Goal: Transaction & Acquisition: Purchase product/service

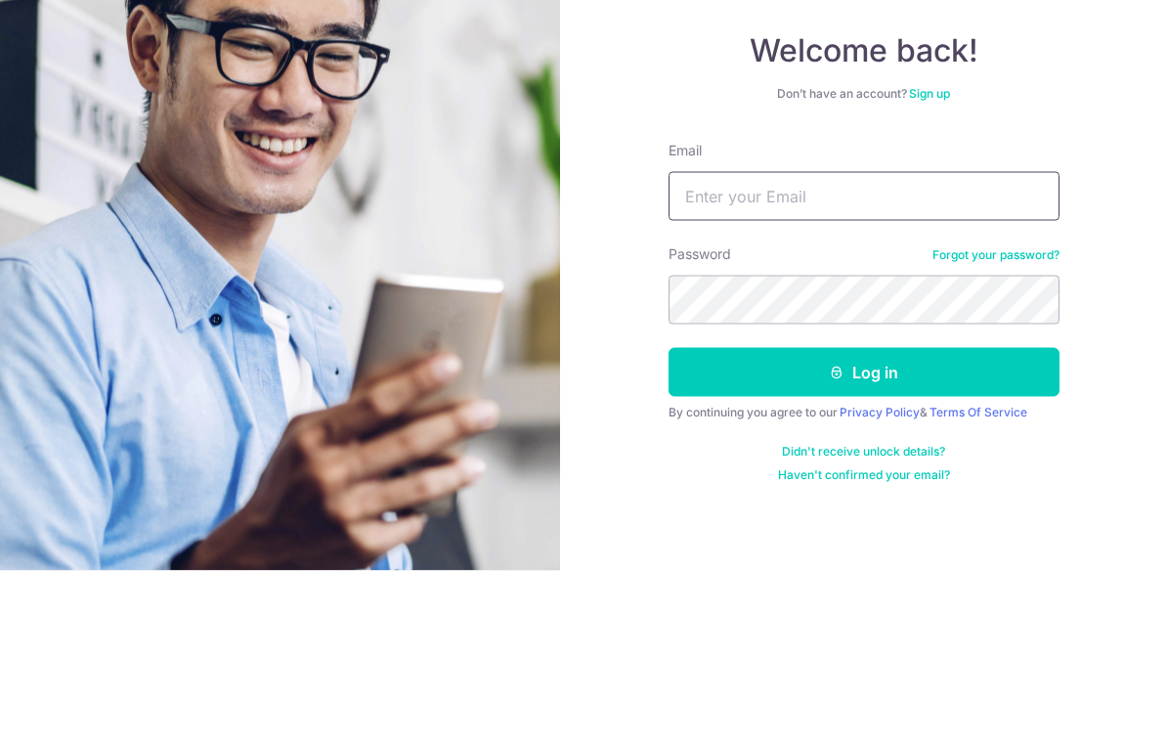
type input "zwtham@gmail.com"
click at [863, 520] on button "Log in" at bounding box center [864, 544] width 391 height 49
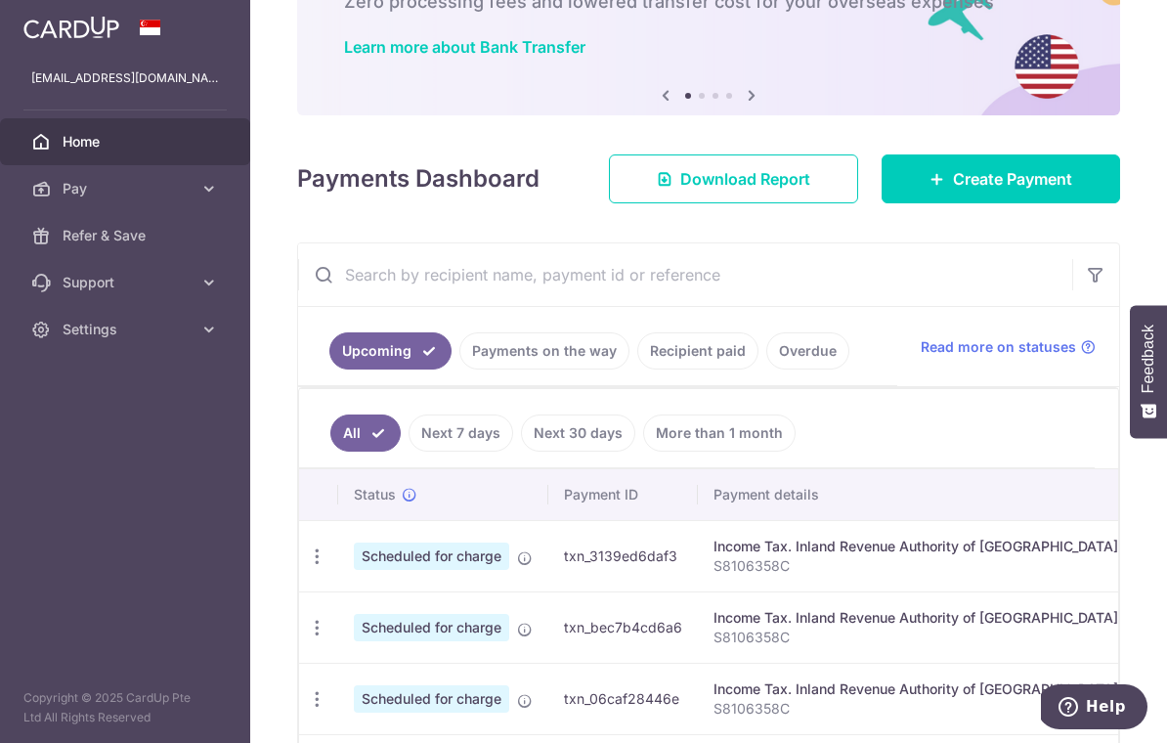
scroll to position [391, 0]
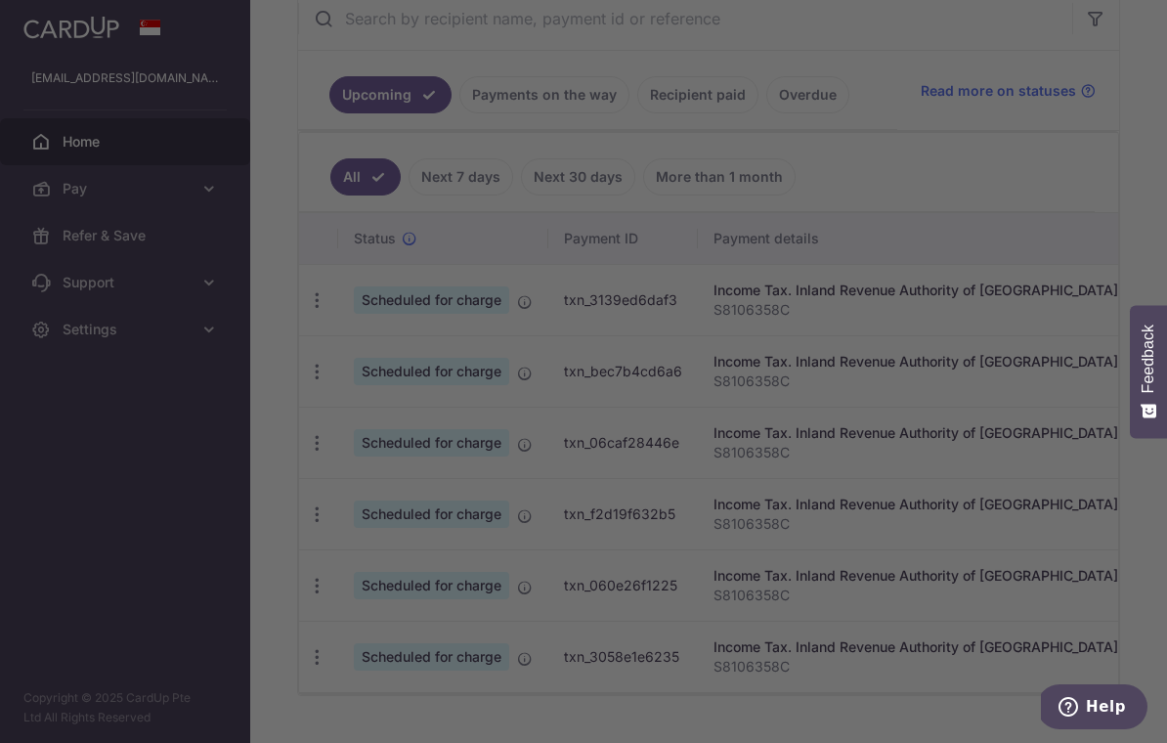
click at [51, 576] on div at bounding box center [589, 375] width 1179 height 751
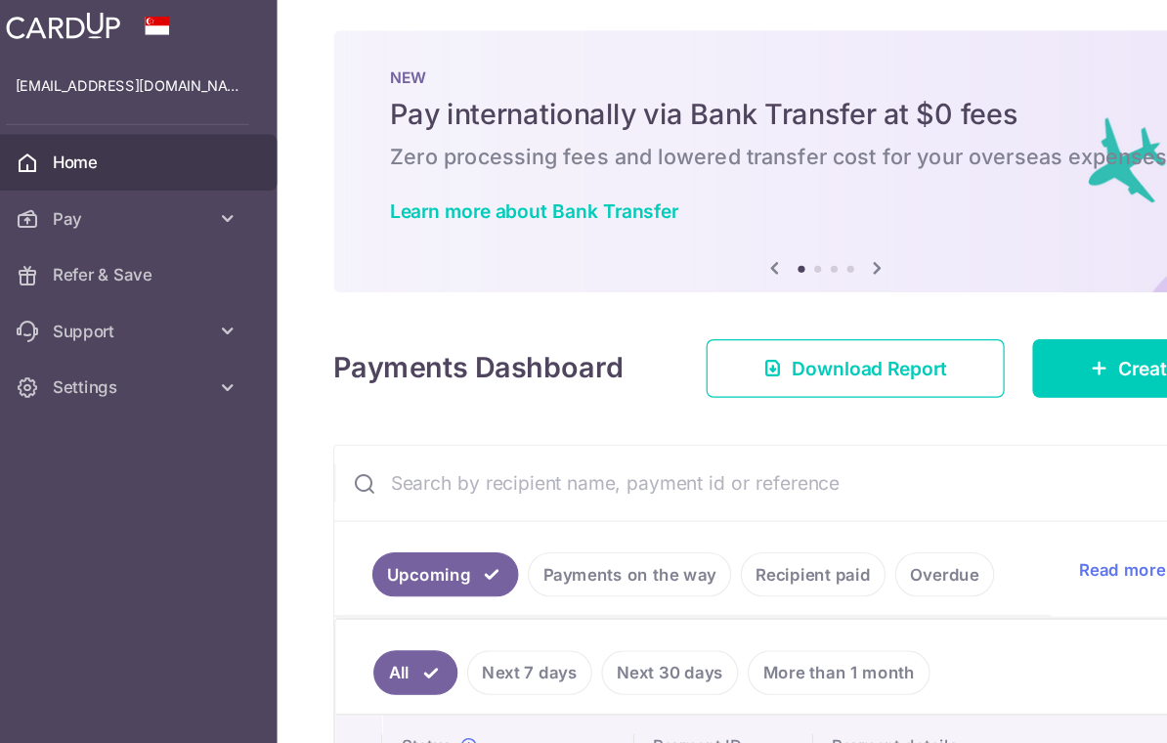
scroll to position [0, 0]
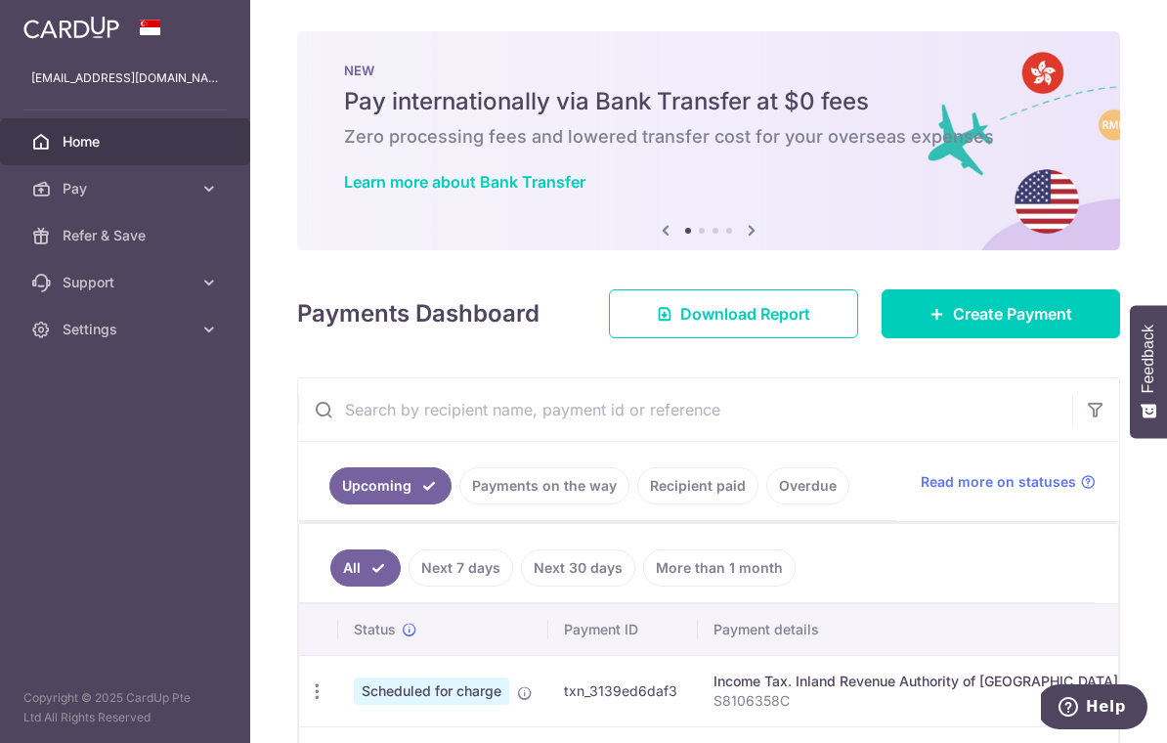
click at [0, 0] on icon "button" at bounding box center [0, 0] width 0 height 0
click at [66, 201] on link "Pay" at bounding box center [125, 188] width 250 height 47
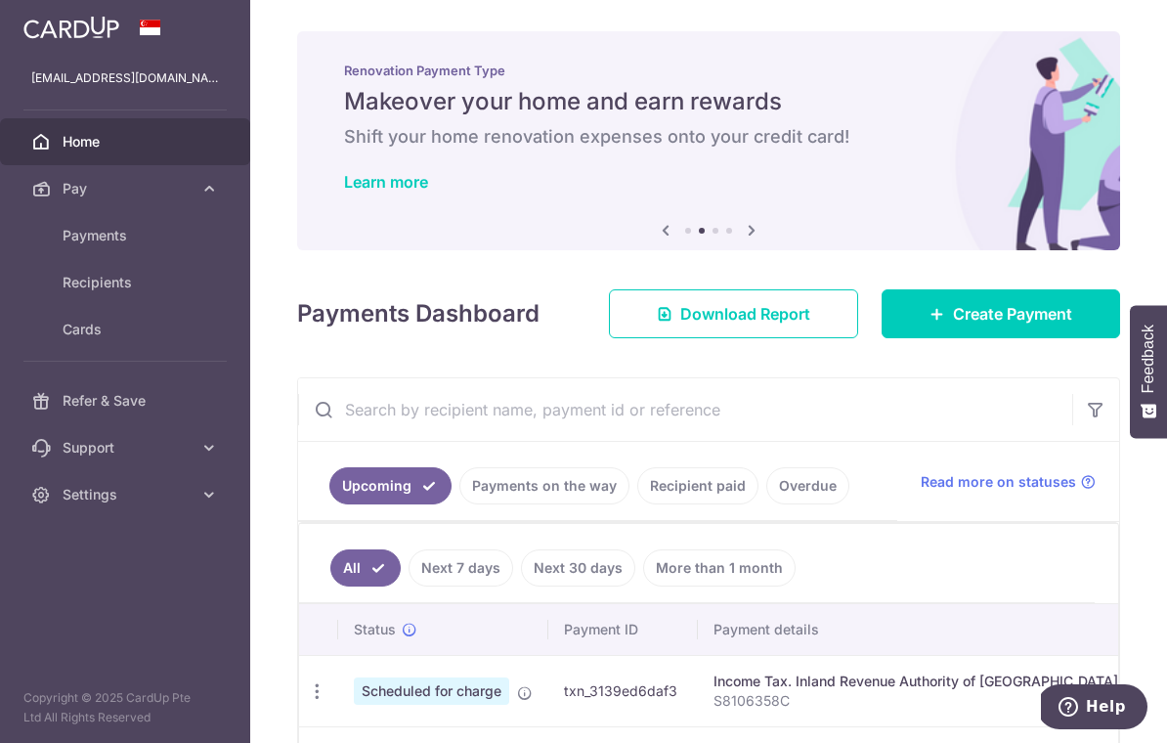
click at [81, 244] on span "Payments" at bounding box center [127, 236] width 129 height 20
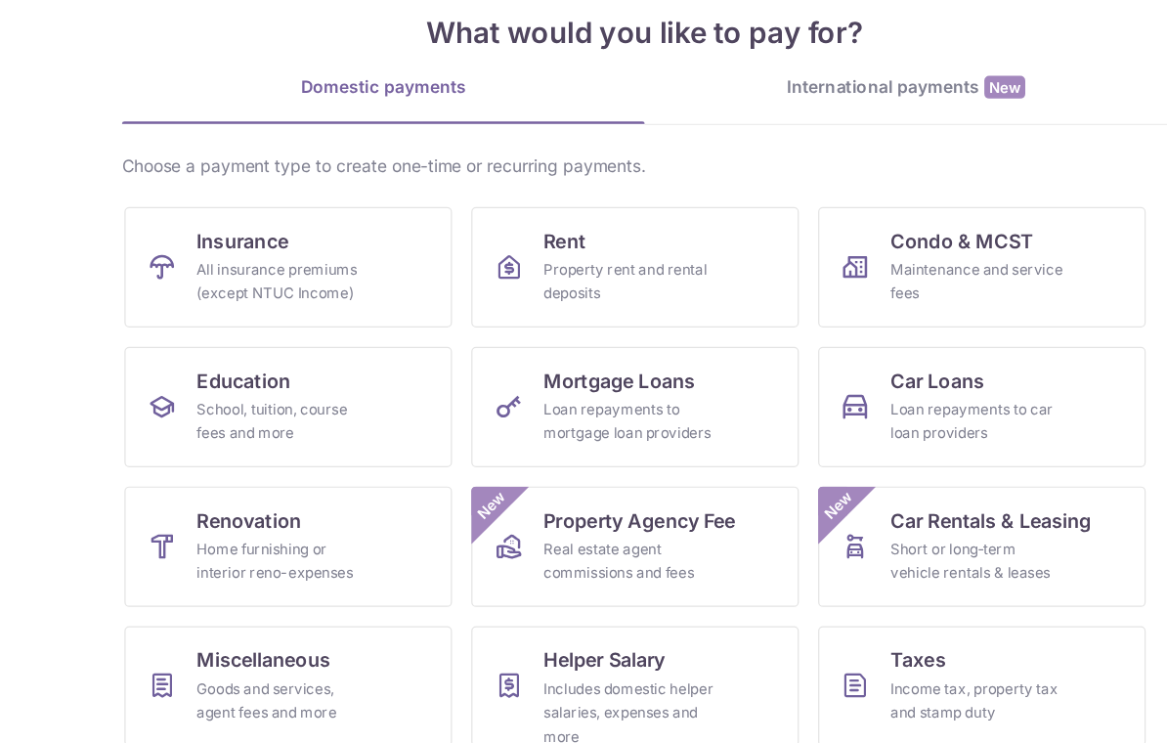
scroll to position [56, 0]
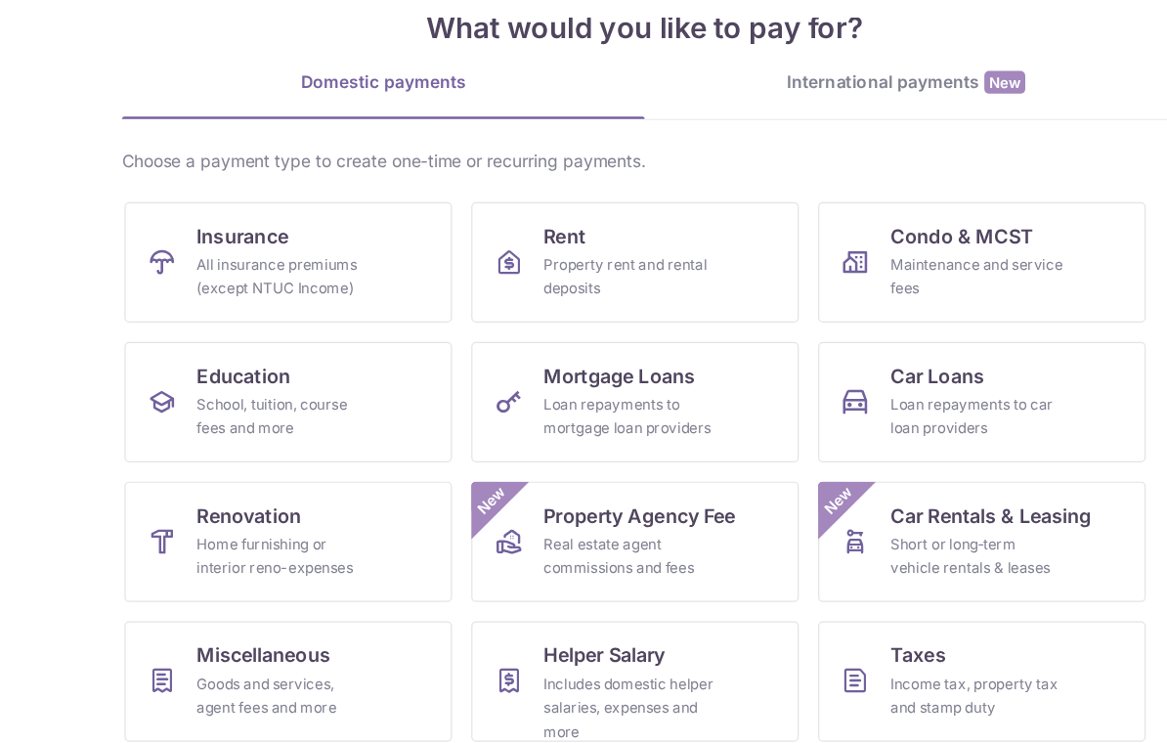
click at [783, 407] on div "Loan repayments to car loan providers" at bounding box center [853, 426] width 141 height 39
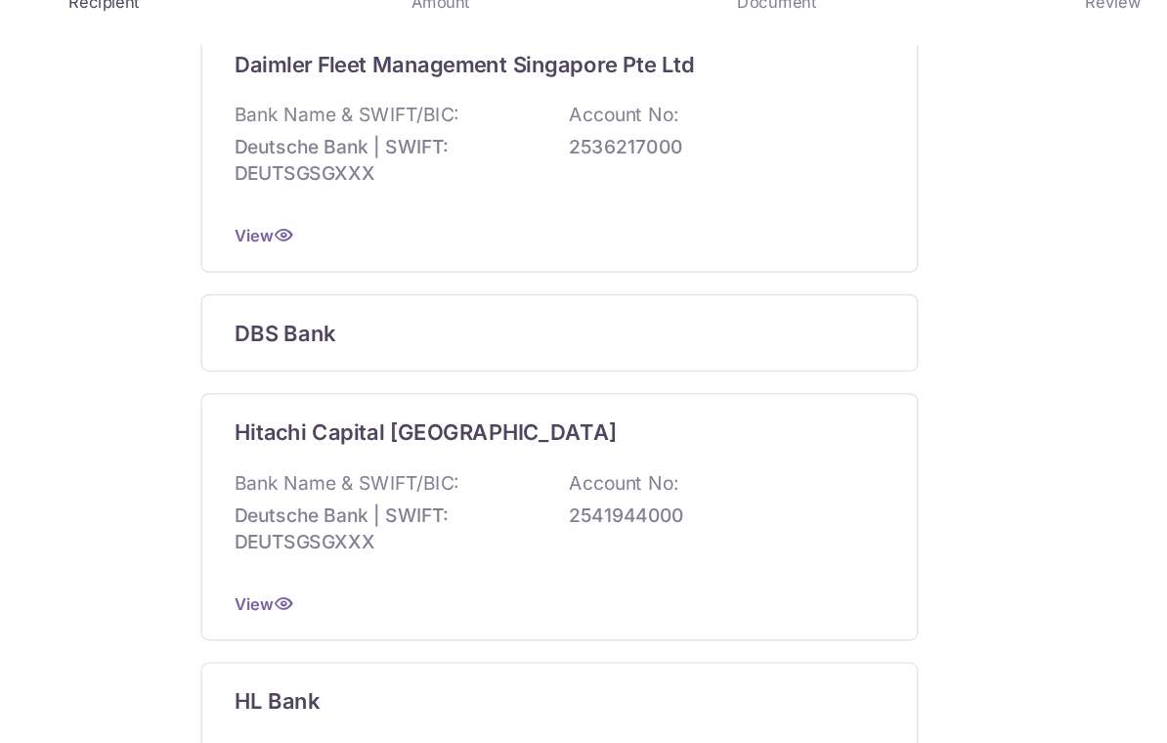
scroll to position [377, 0]
